Goal: Use online tool/utility: Use online tool/utility

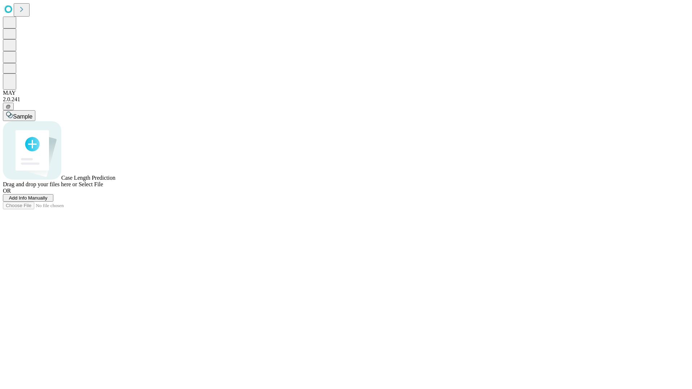
click at [103, 188] on span "Select File" at bounding box center [91, 184] width 25 height 6
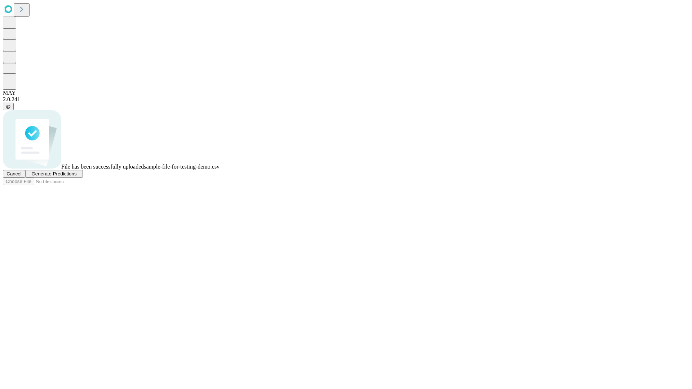
click at [76, 177] on span "Generate Predictions" at bounding box center [53, 173] width 45 height 5
